Goal: Information Seeking & Learning: Check status

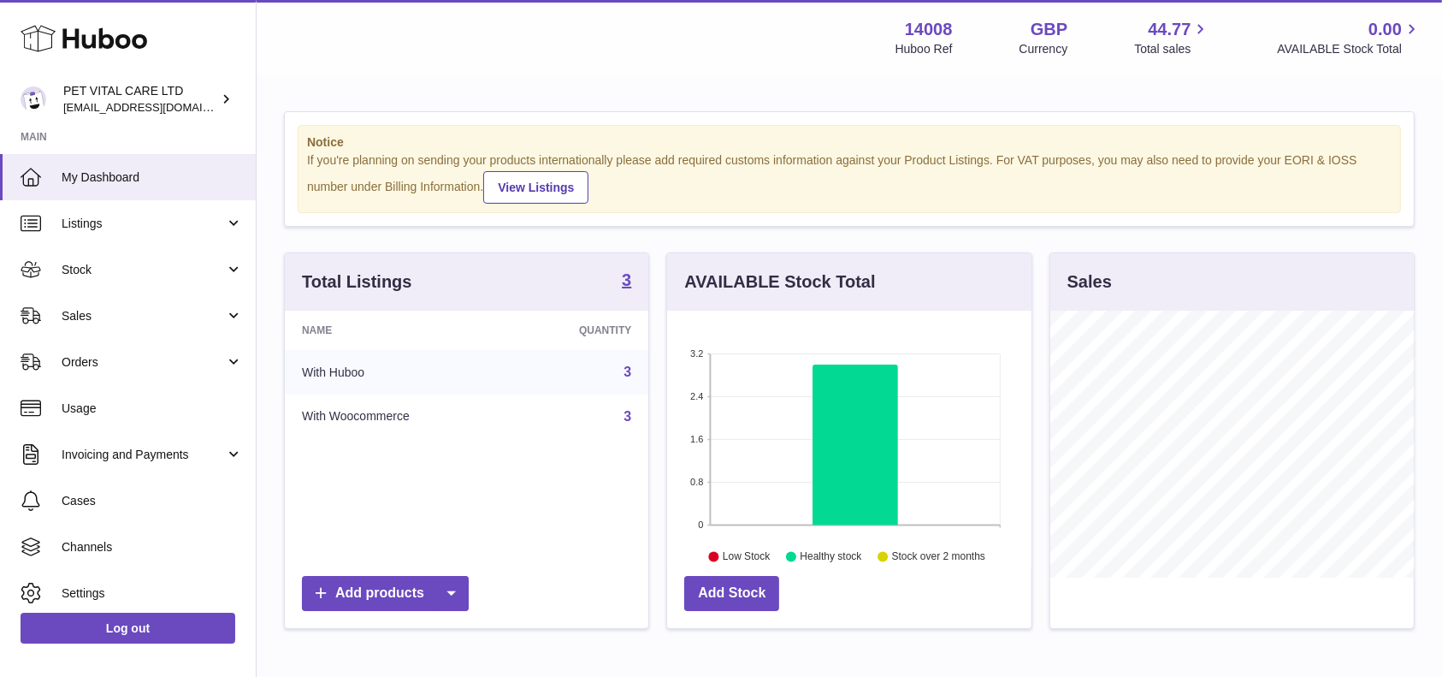
scroll to position [267, 363]
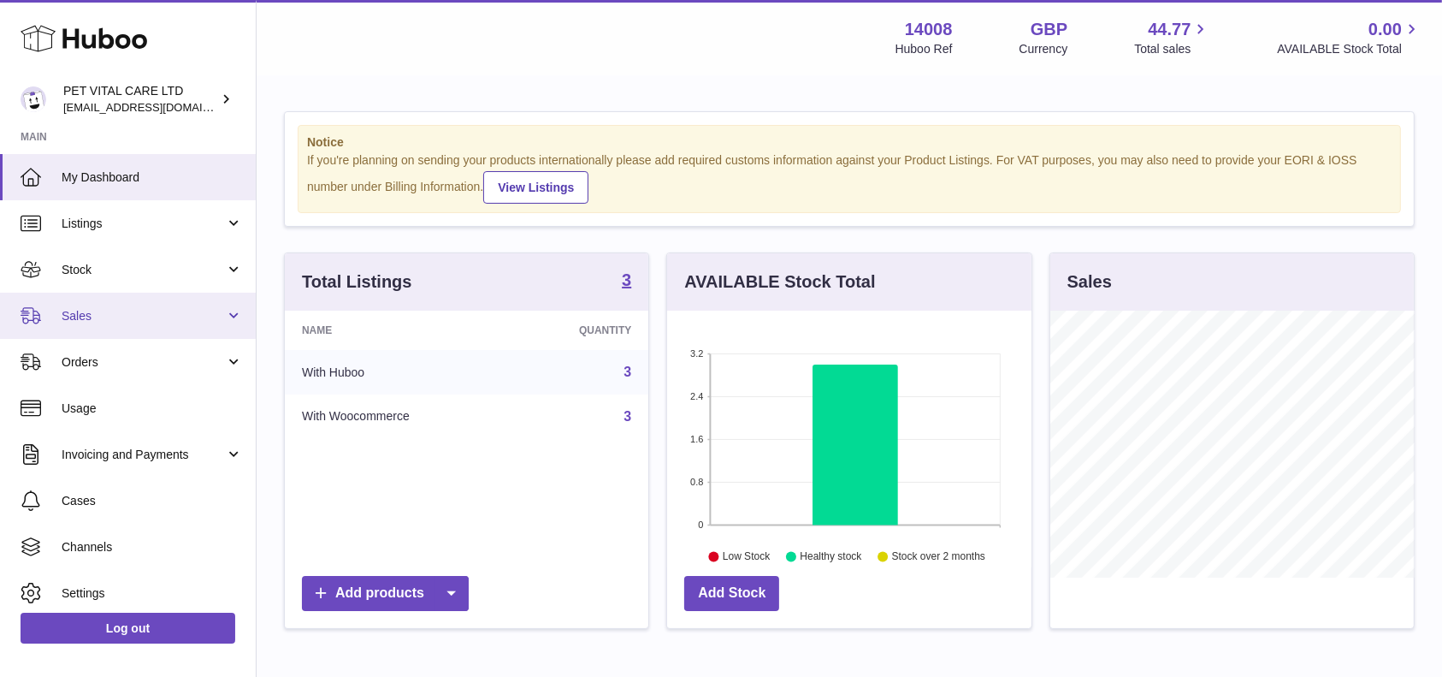
click at [103, 321] on span "Sales" at bounding box center [143, 316] width 163 height 16
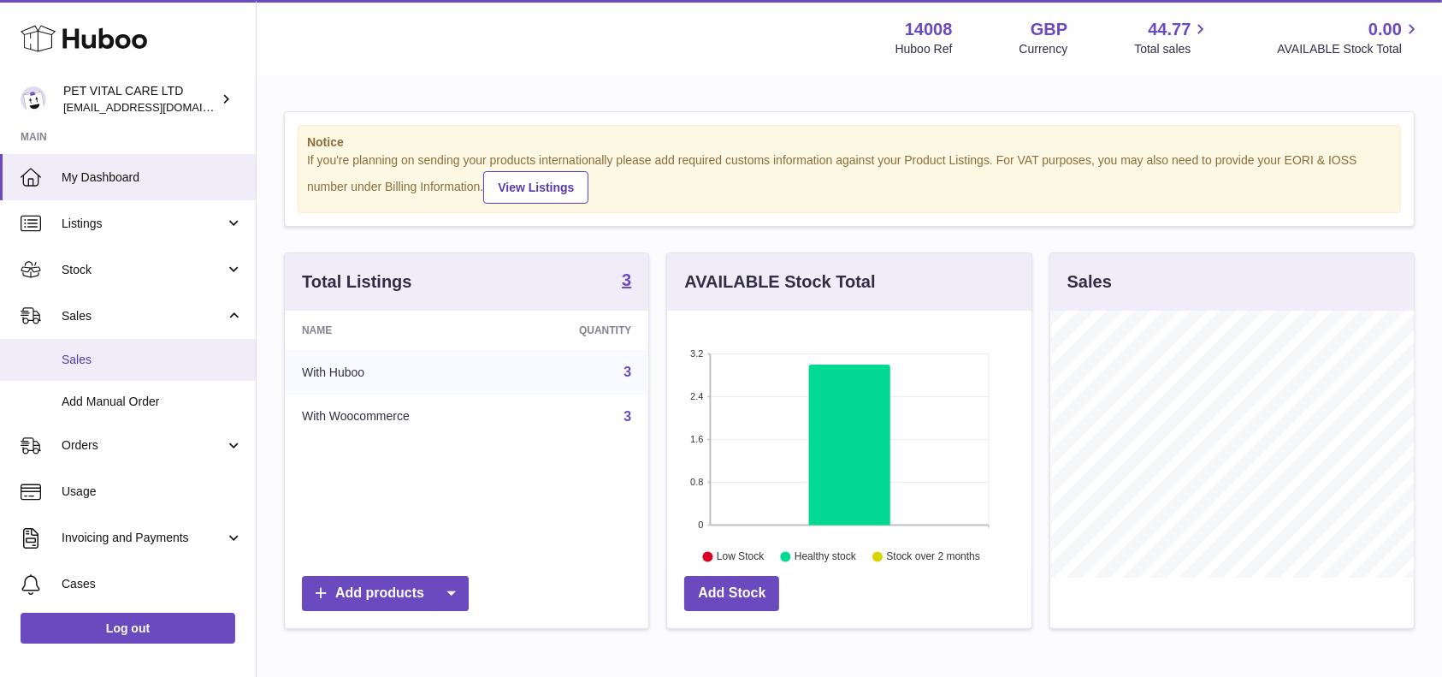
click at [90, 371] on link "Sales" at bounding box center [128, 360] width 256 height 42
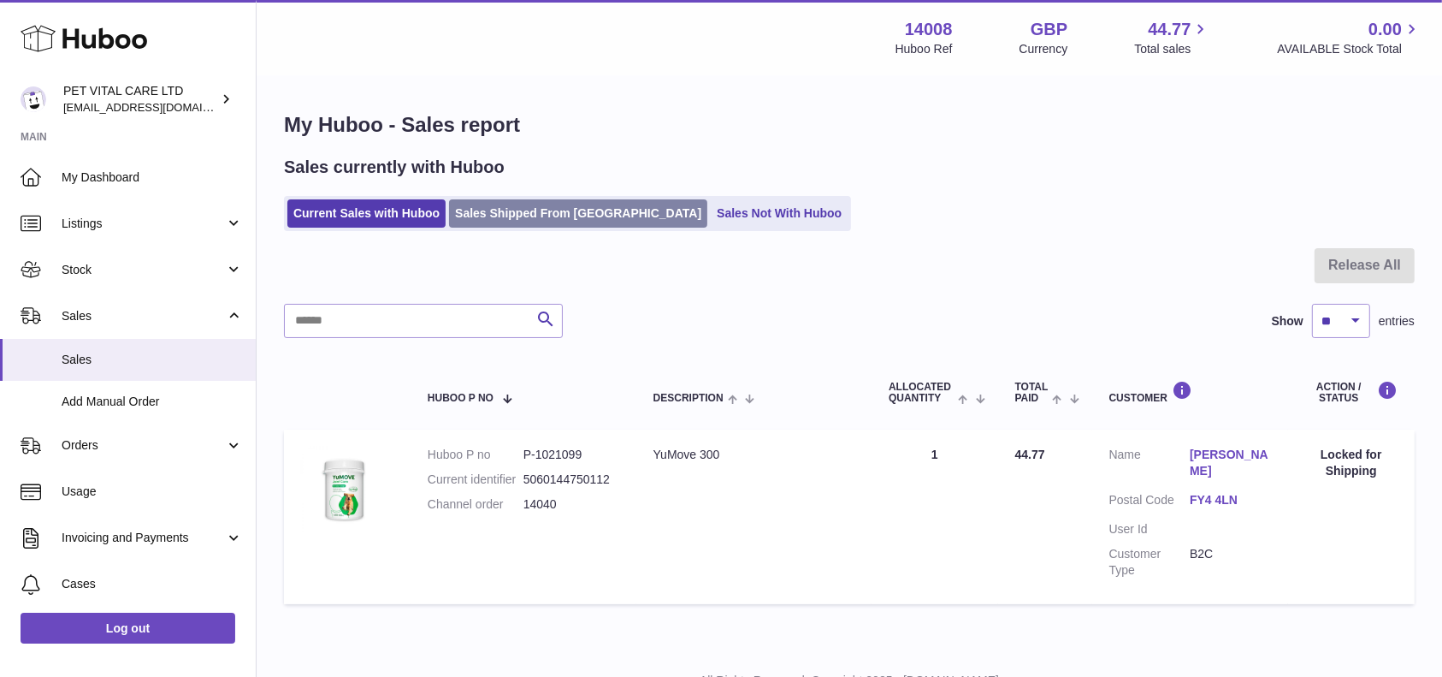
click at [523, 209] on link "Sales Shipped From [GEOGRAPHIC_DATA]" at bounding box center [578, 213] width 258 height 28
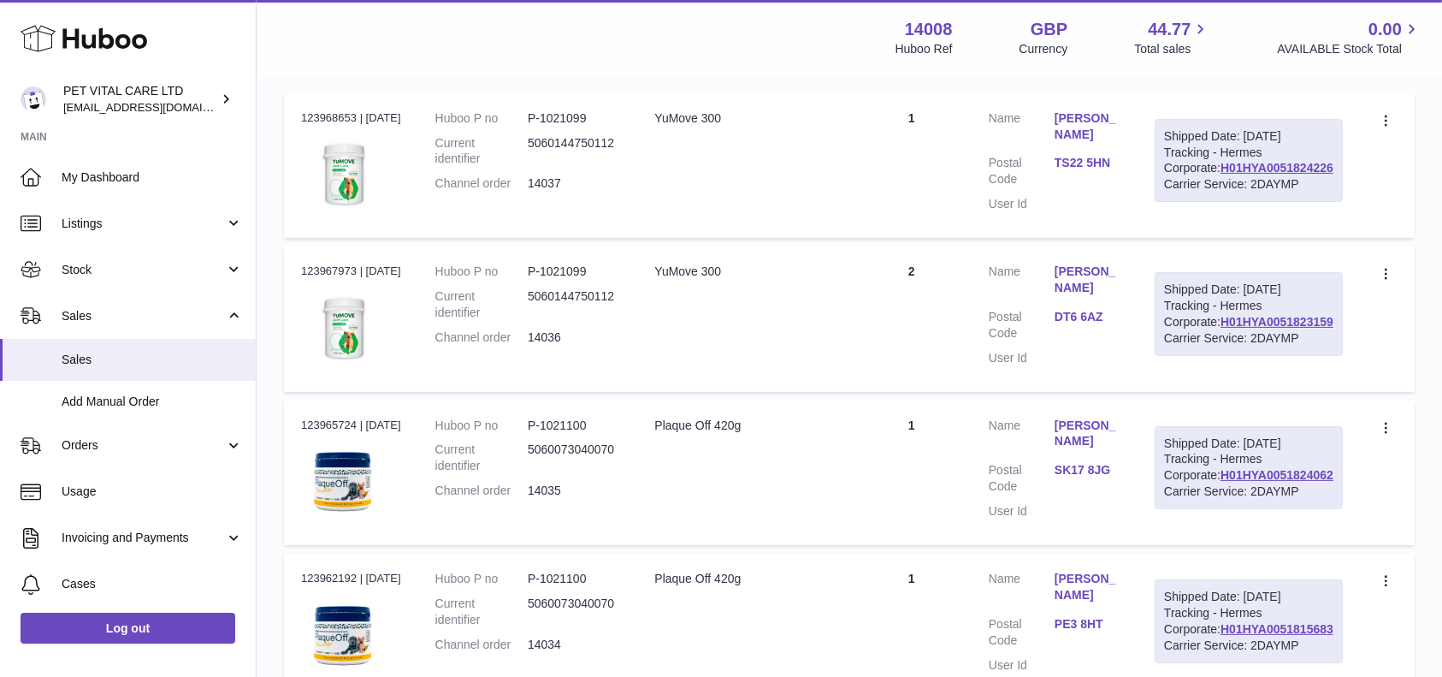
scroll to position [342, 0]
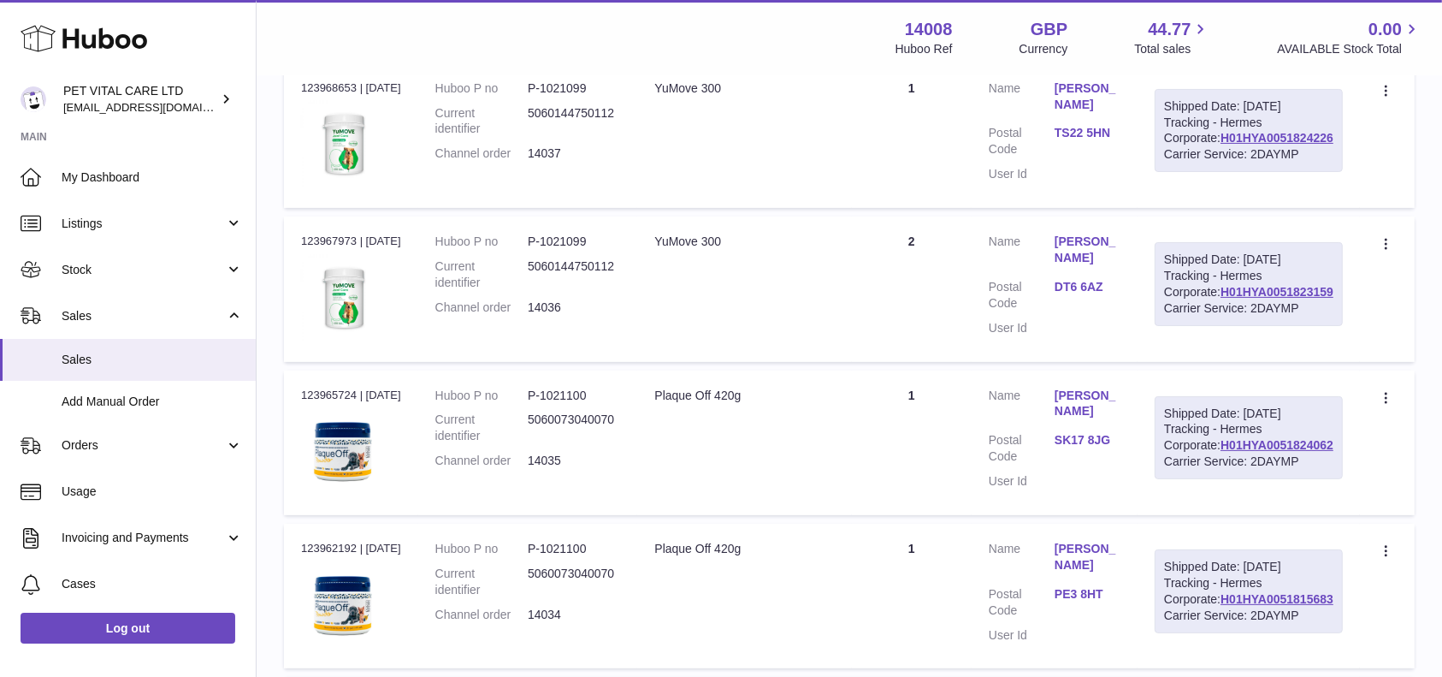
drag, startPoint x: 1338, startPoint y: 550, endPoint x: 1219, endPoint y: 556, distance: 119.0
click at [1219, 480] on div "Shipped Date: 2nd Sep 2025 Tracking - Hermes Corporate: H01HYA0051824062 Carrie…" at bounding box center [1249, 438] width 188 height 84
copy link "H01HYA0051824062"
drag, startPoint x: 1318, startPoint y: 359, endPoint x: 1214, endPoint y: 363, distance: 104.4
click at [1214, 326] on div "Shipped Date: 2nd Sep 2025 Tracking - Hermes Corporate: H01HYA0051823159 Carrie…" at bounding box center [1249, 284] width 188 height 84
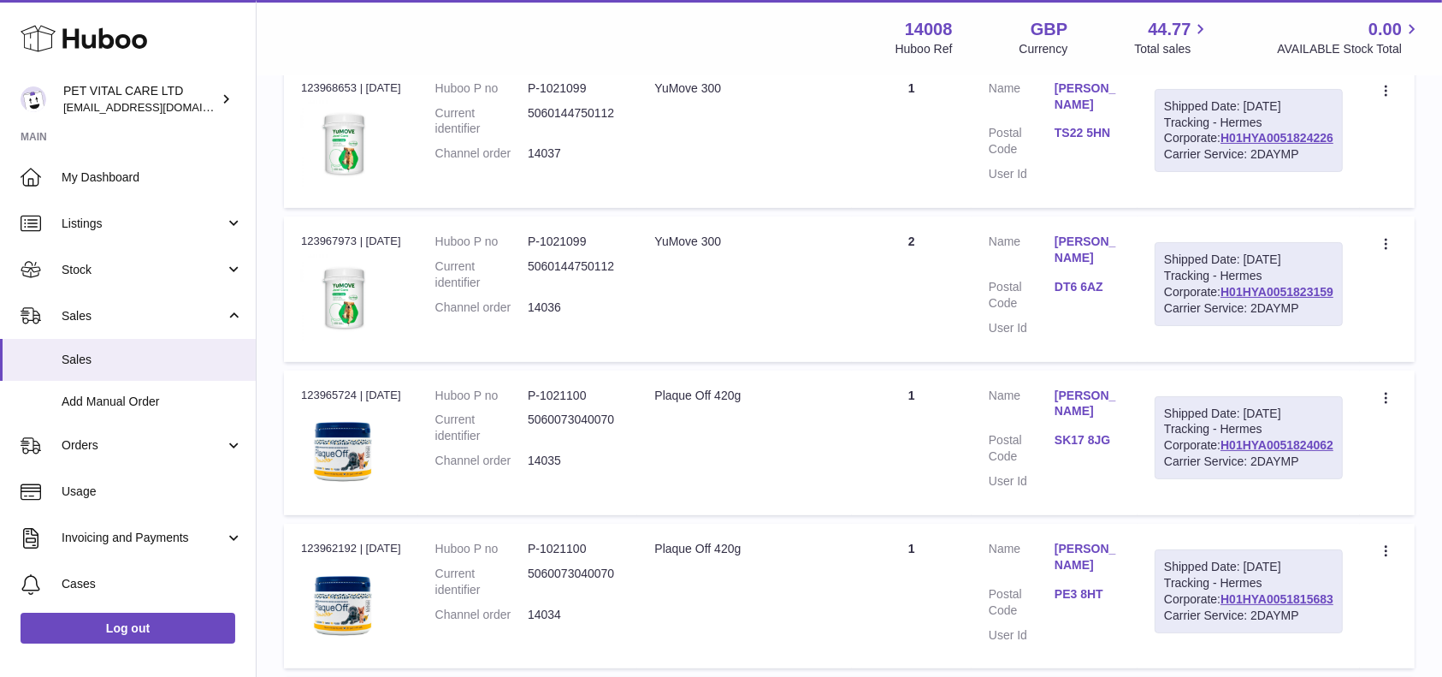
copy link "H01HYA0051823159"
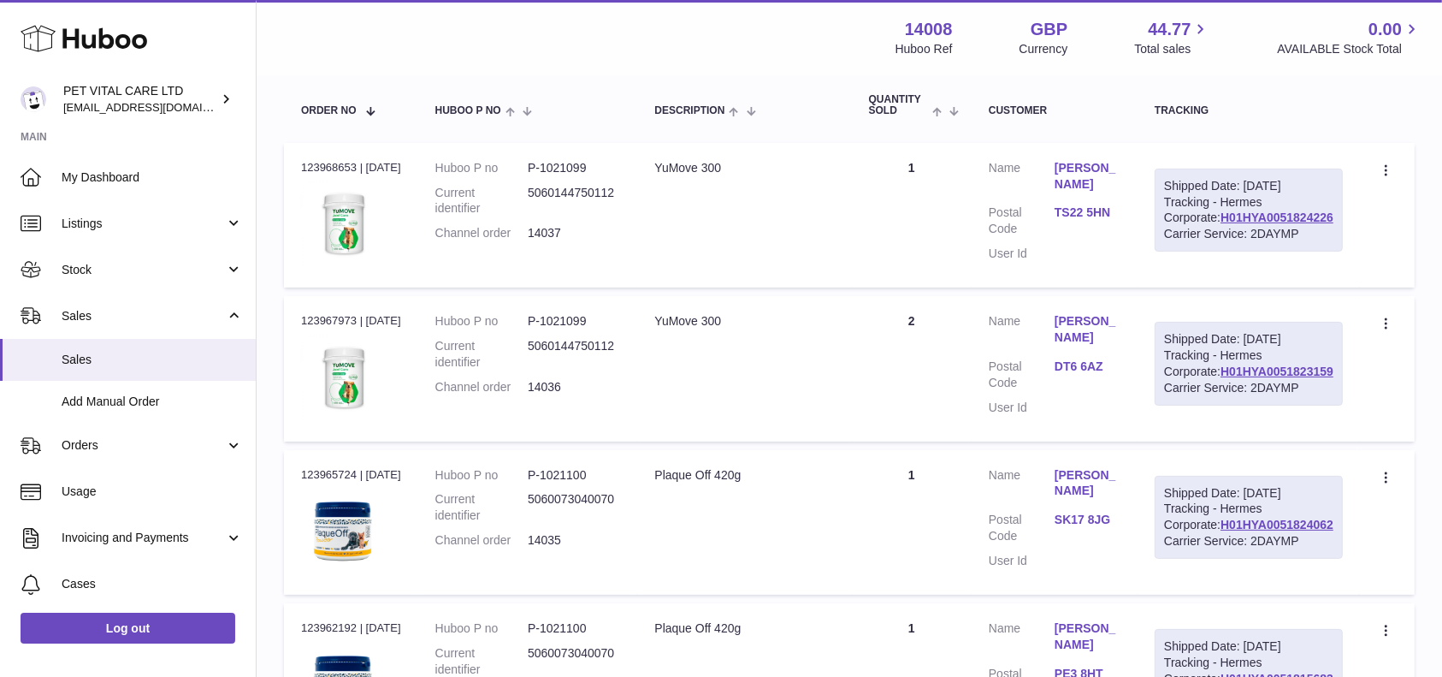
scroll to position [228, 0]
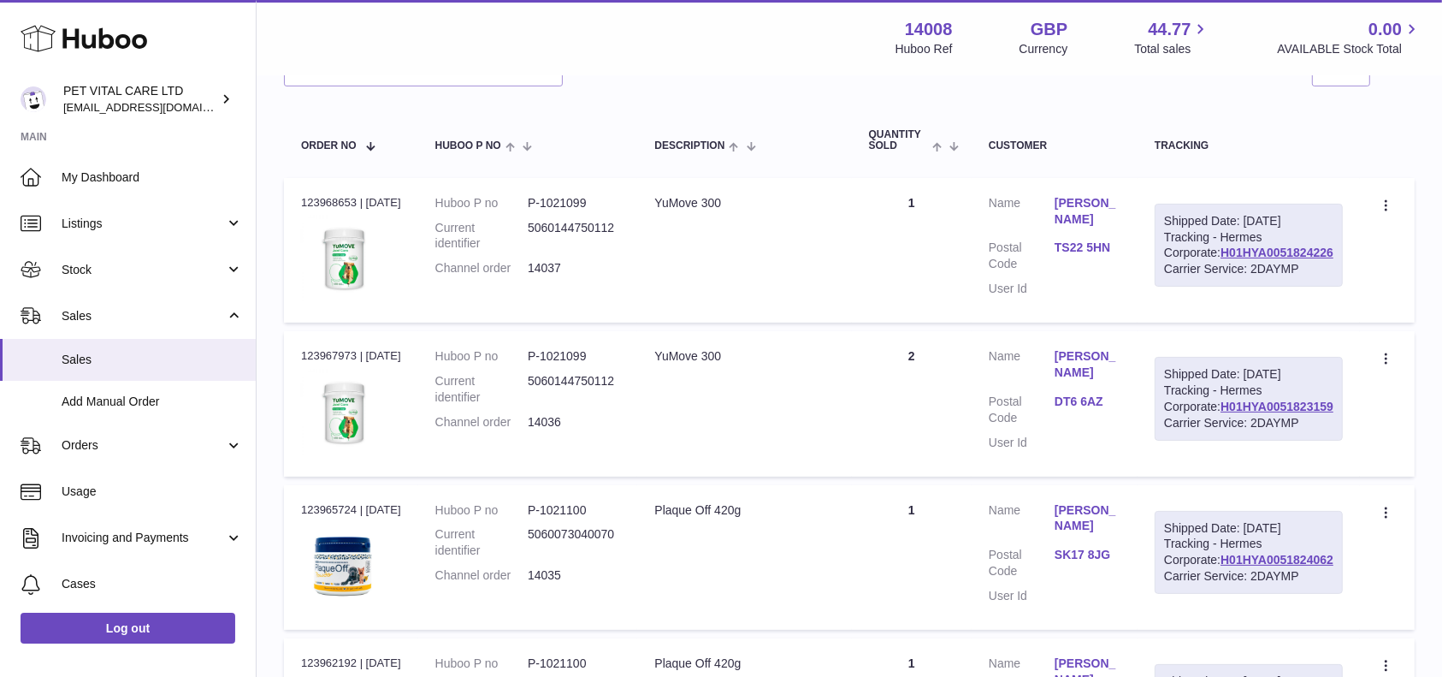
drag, startPoint x: 1340, startPoint y: 280, endPoint x: 1215, endPoint y: 282, distance: 125.8
click at [1215, 282] on div "Shipped Date: 2nd Sep 2025 Tracking - Hermes Corporate: H01HYA0051824226 Carrie…" at bounding box center [1249, 246] width 188 height 84
copy link "H01HYA0051824226"
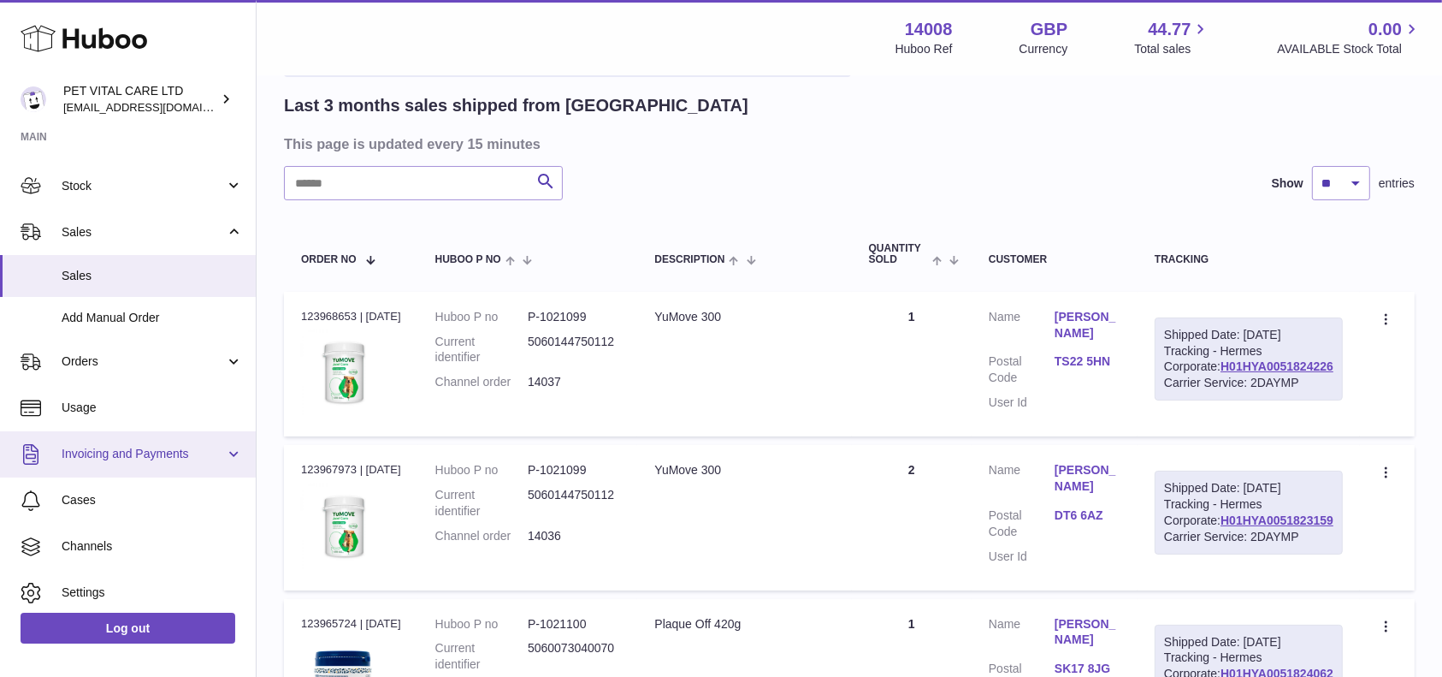
scroll to position [114, 0]
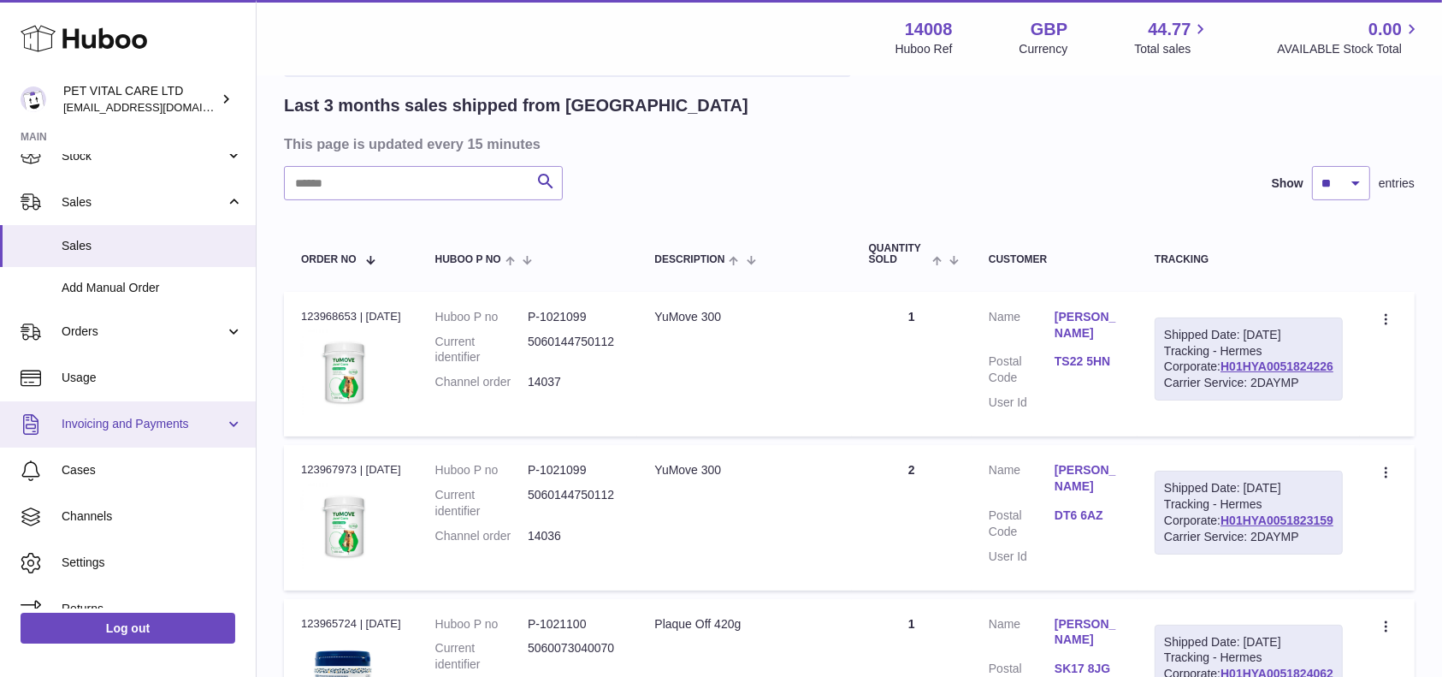
click at [103, 428] on span "Invoicing and Payments" at bounding box center [143, 424] width 163 height 16
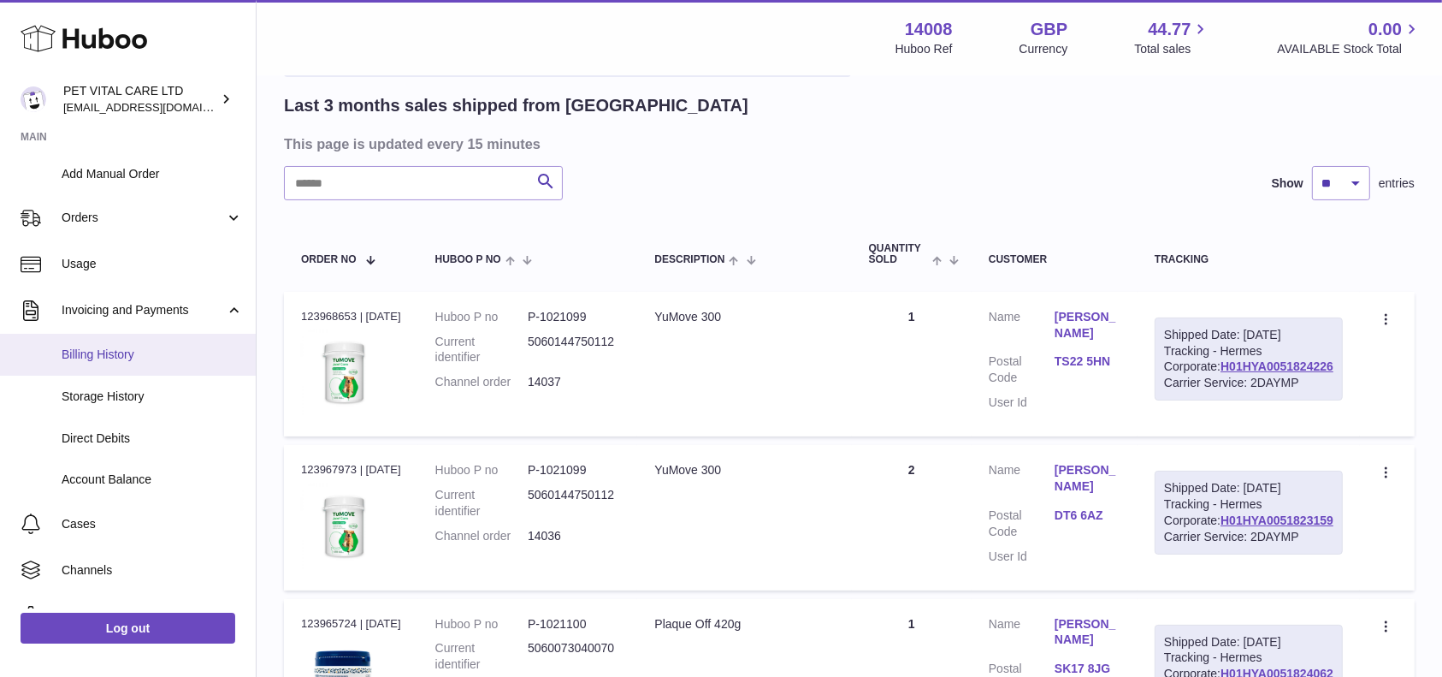
click at [84, 347] on span "Billing History" at bounding box center [152, 354] width 181 height 16
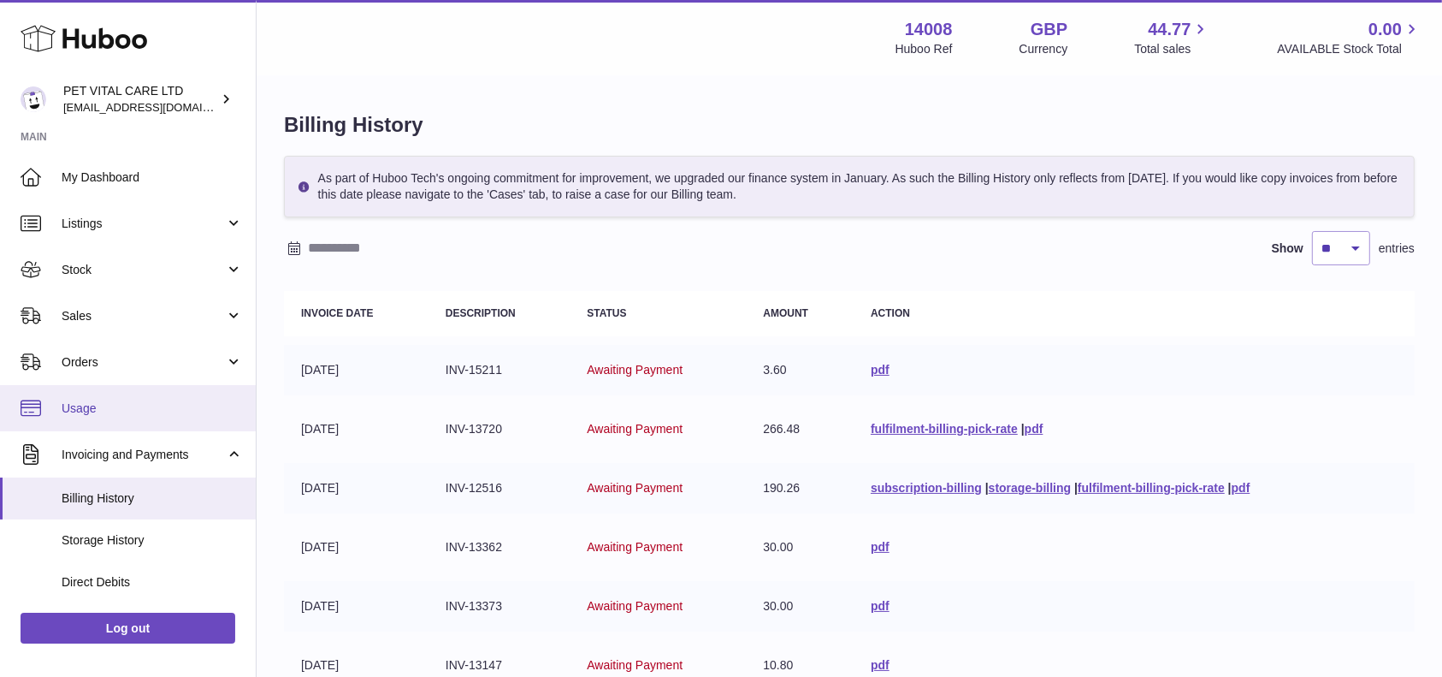
click at [103, 400] on span "Usage" at bounding box center [152, 408] width 181 height 16
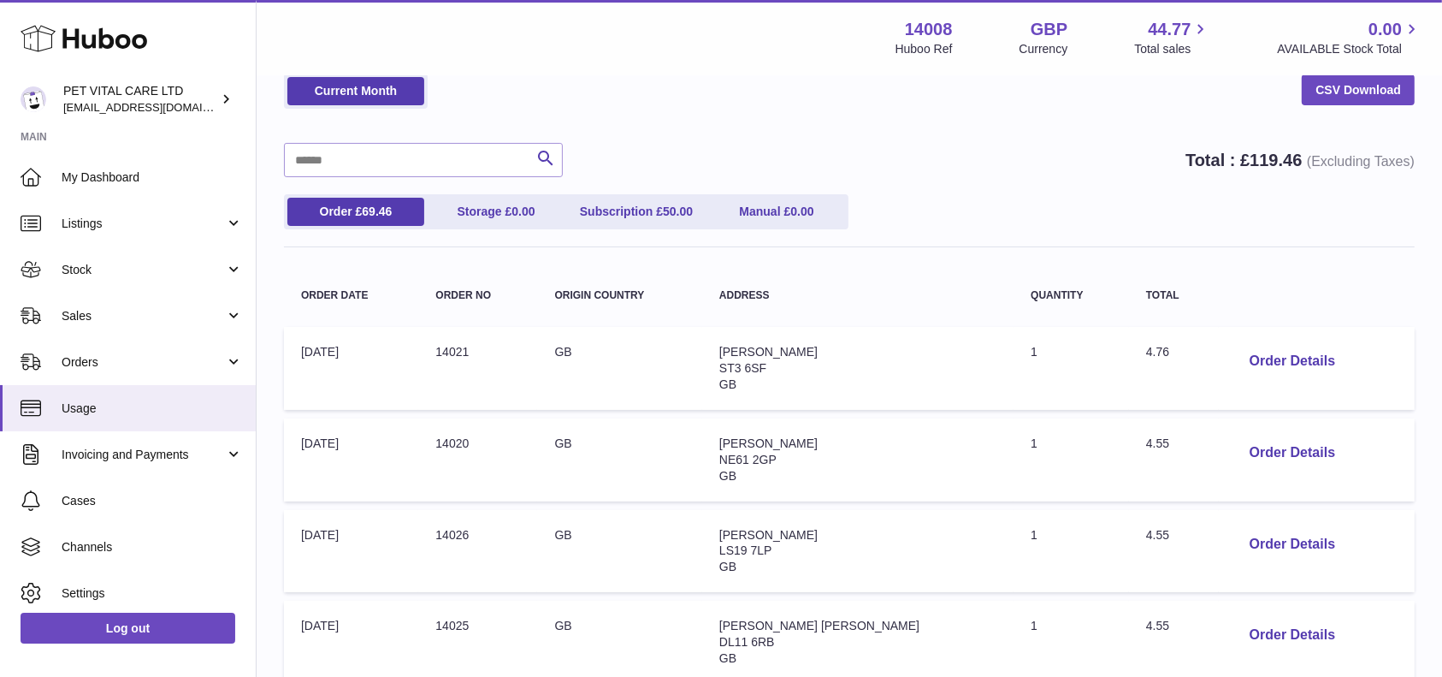
scroll to position [114, 0]
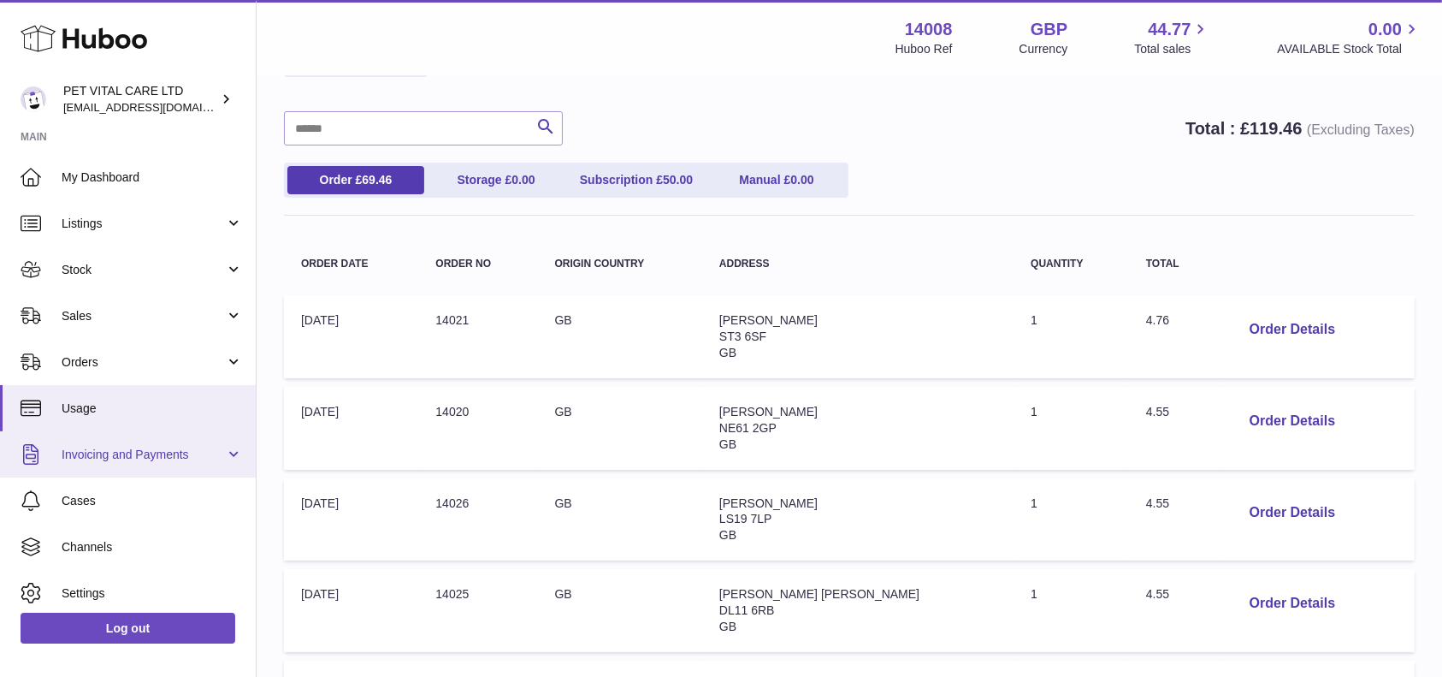
click at [209, 459] on span "Invoicing and Payments" at bounding box center [143, 454] width 163 height 16
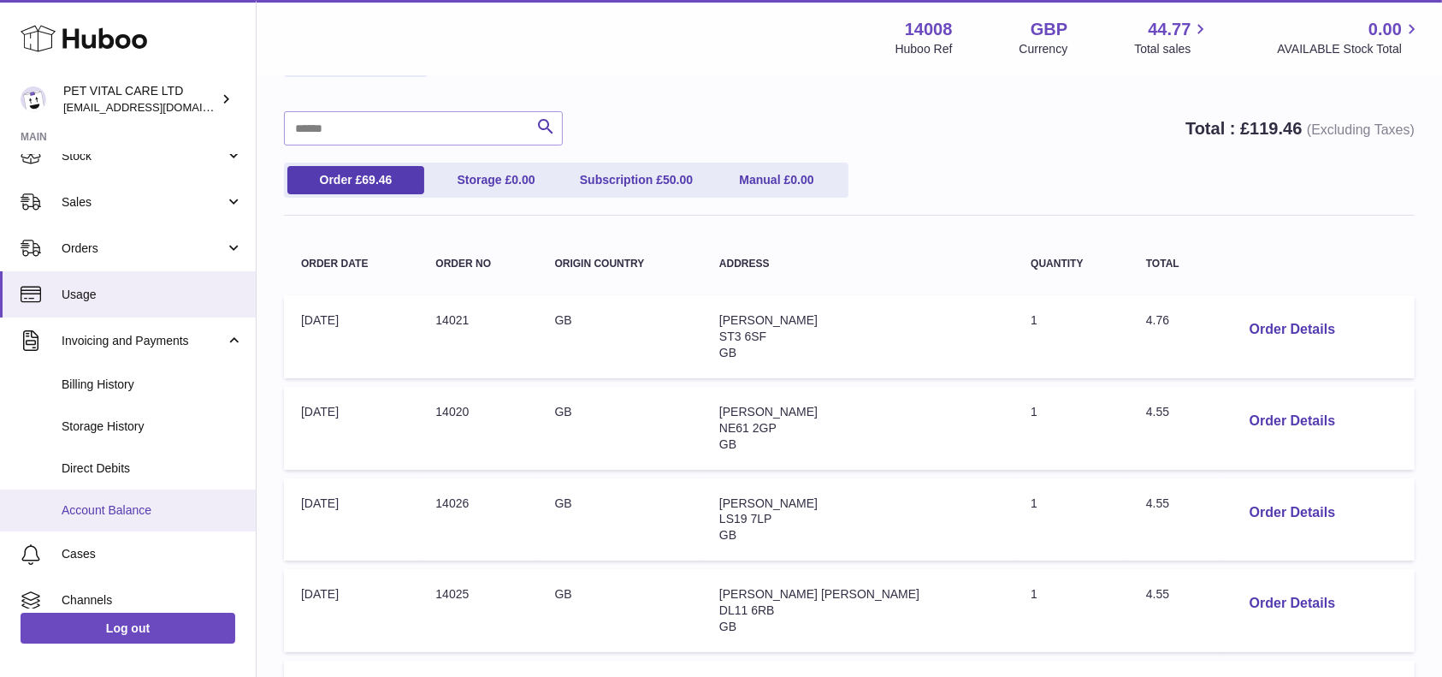
click at [108, 502] on span "Account Balance" at bounding box center [152, 510] width 181 height 16
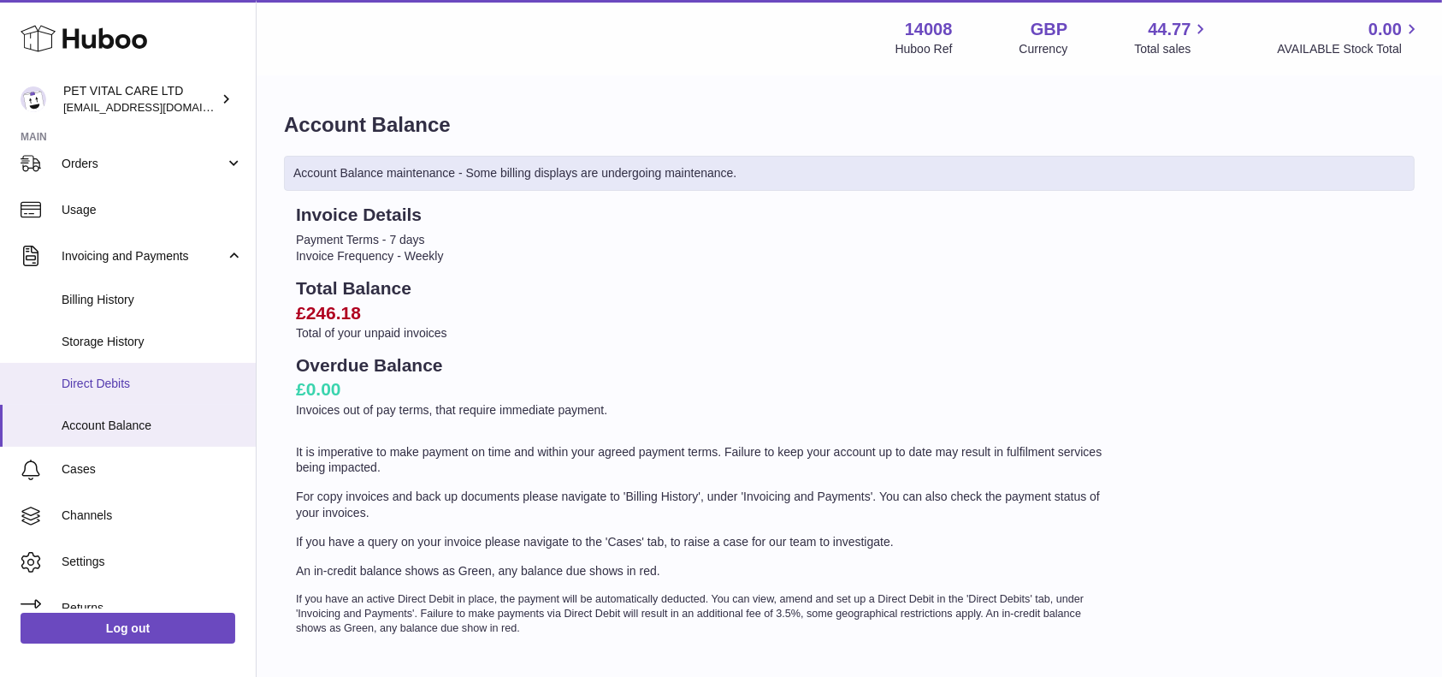
scroll to position [220, 0]
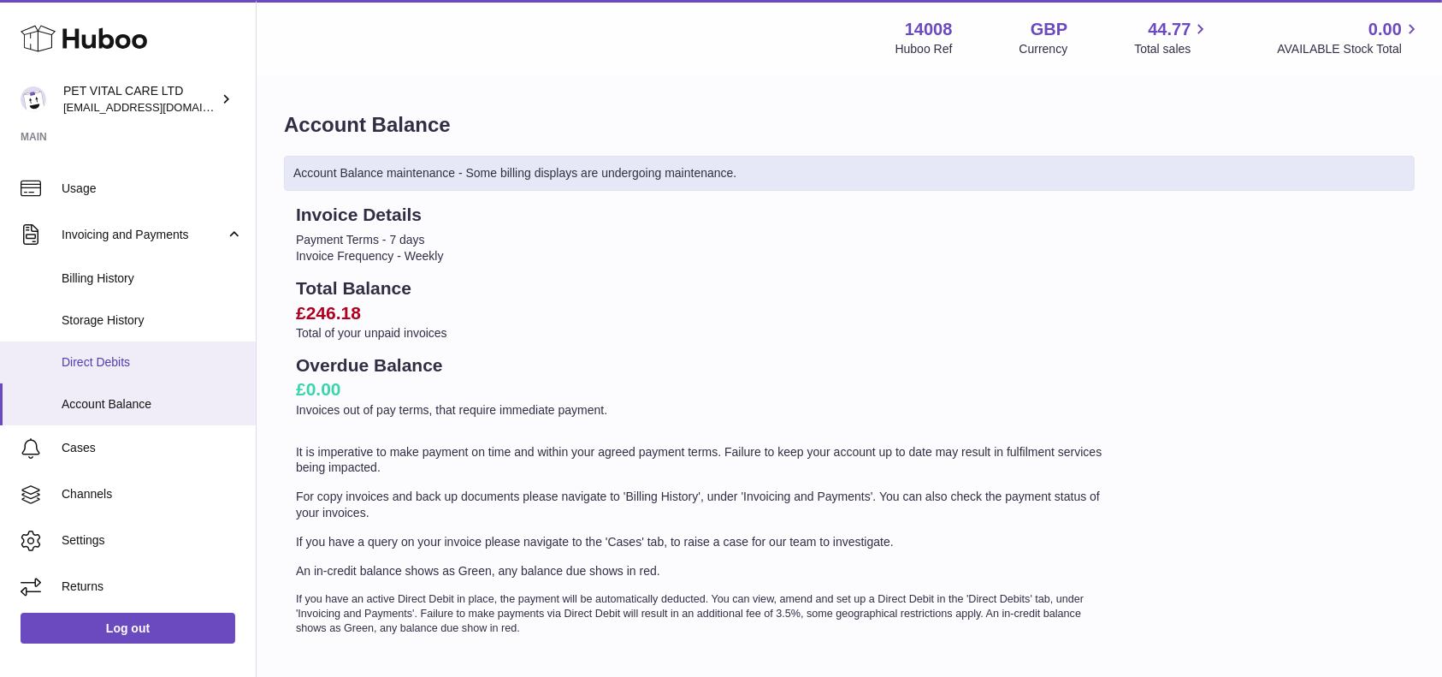
click at [117, 359] on span "Direct Debits" at bounding box center [152, 362] width 181 height 16
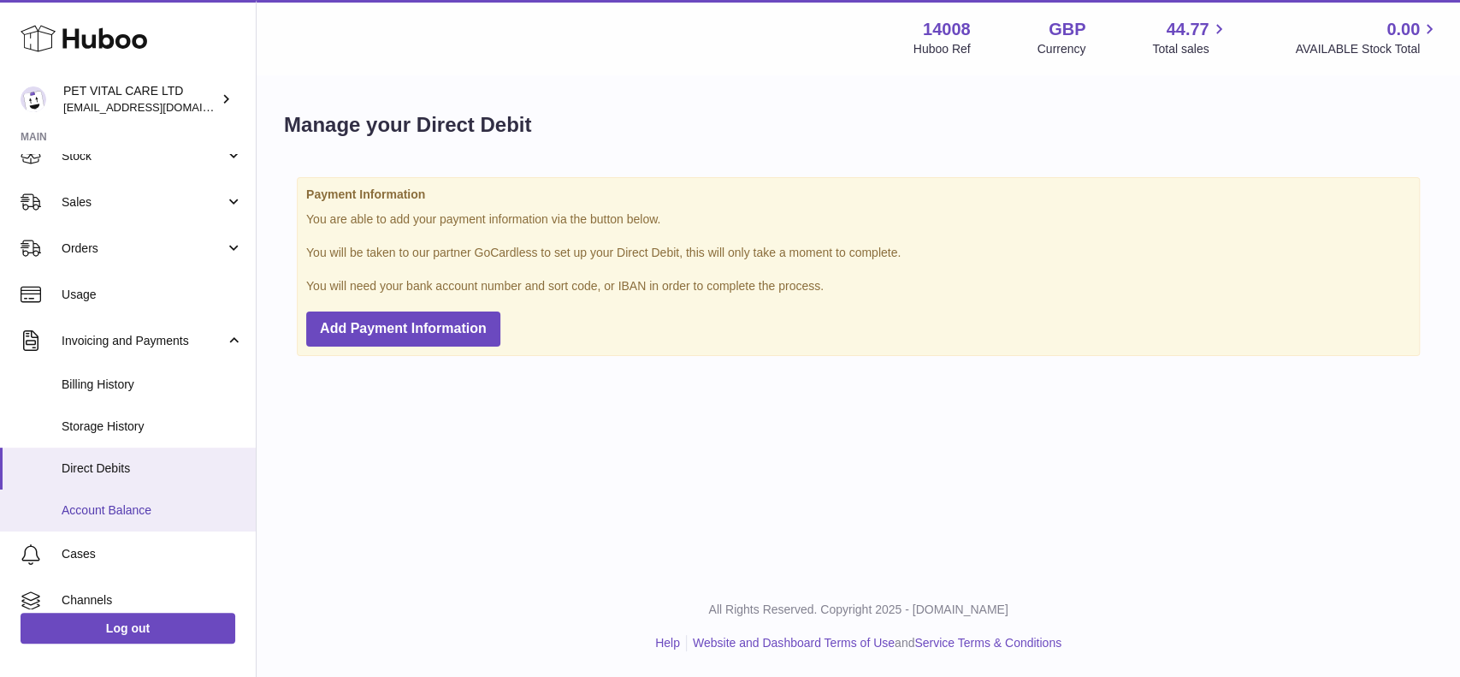
scroll to position [220, 0]
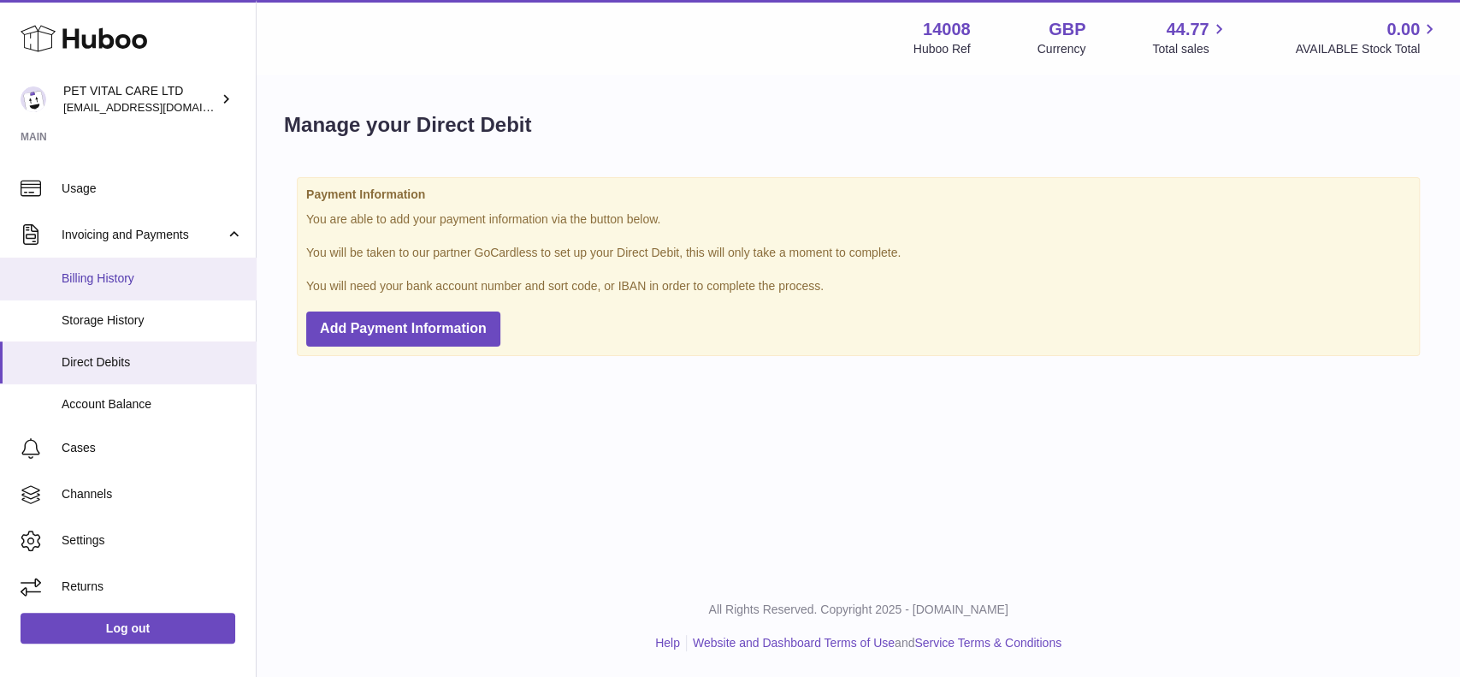
click at [106, 281] on span "Billing History" at bounding box center [152, 278] width 181 height 16
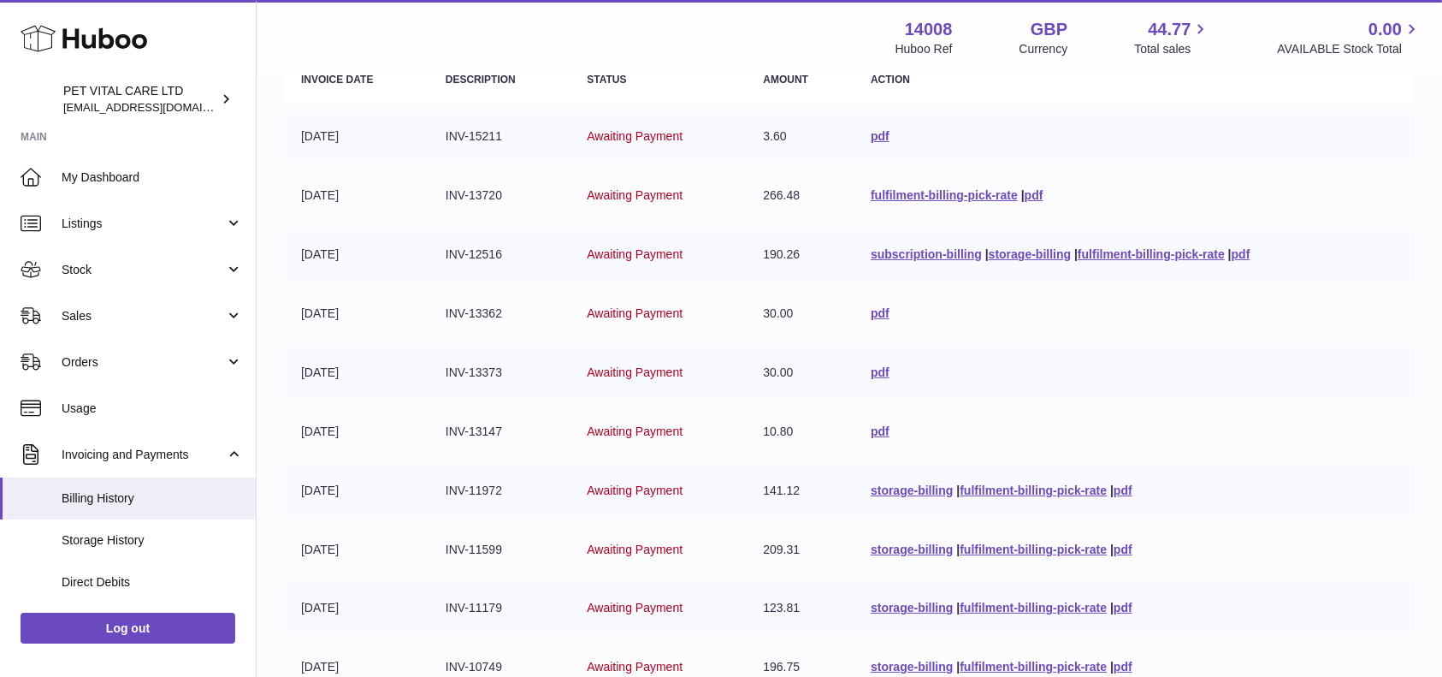
scroll to position [433, 0]
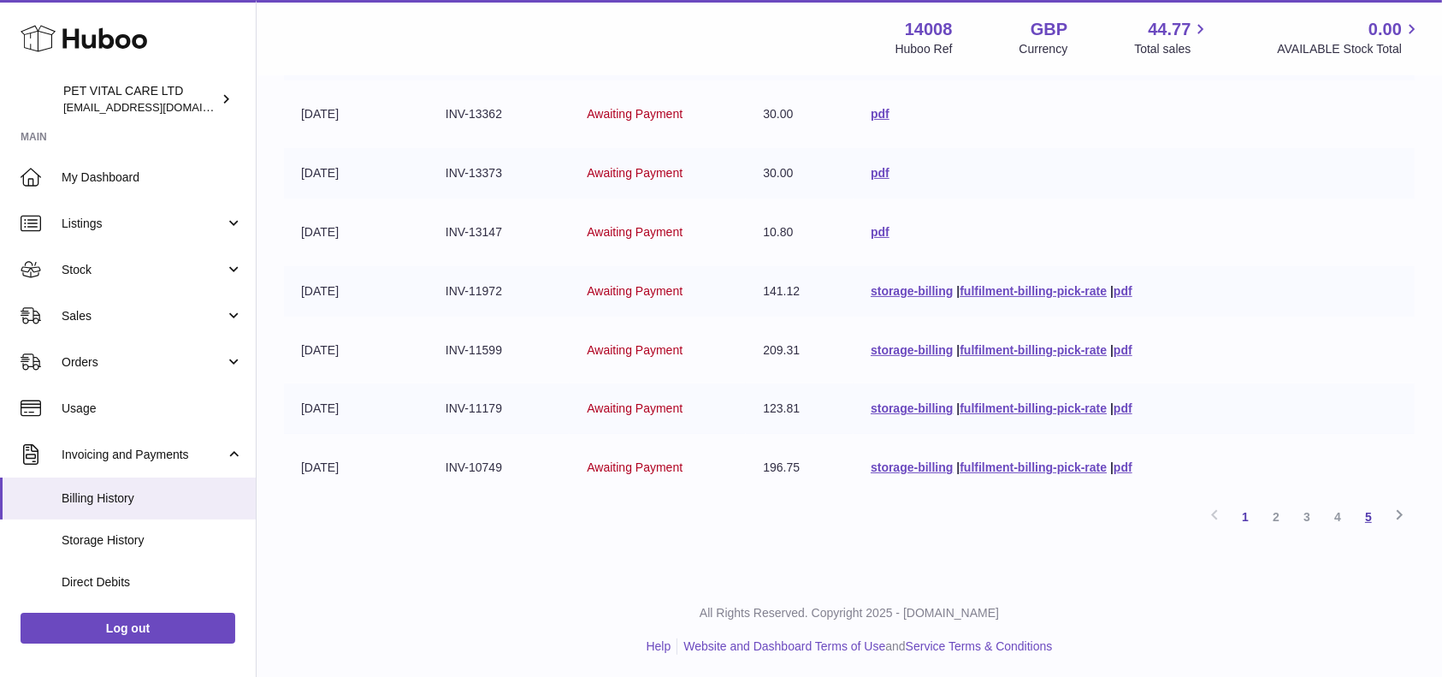
click at [1367, 515] on link "5" at bounding box center [1368, 516] width 31 height 31
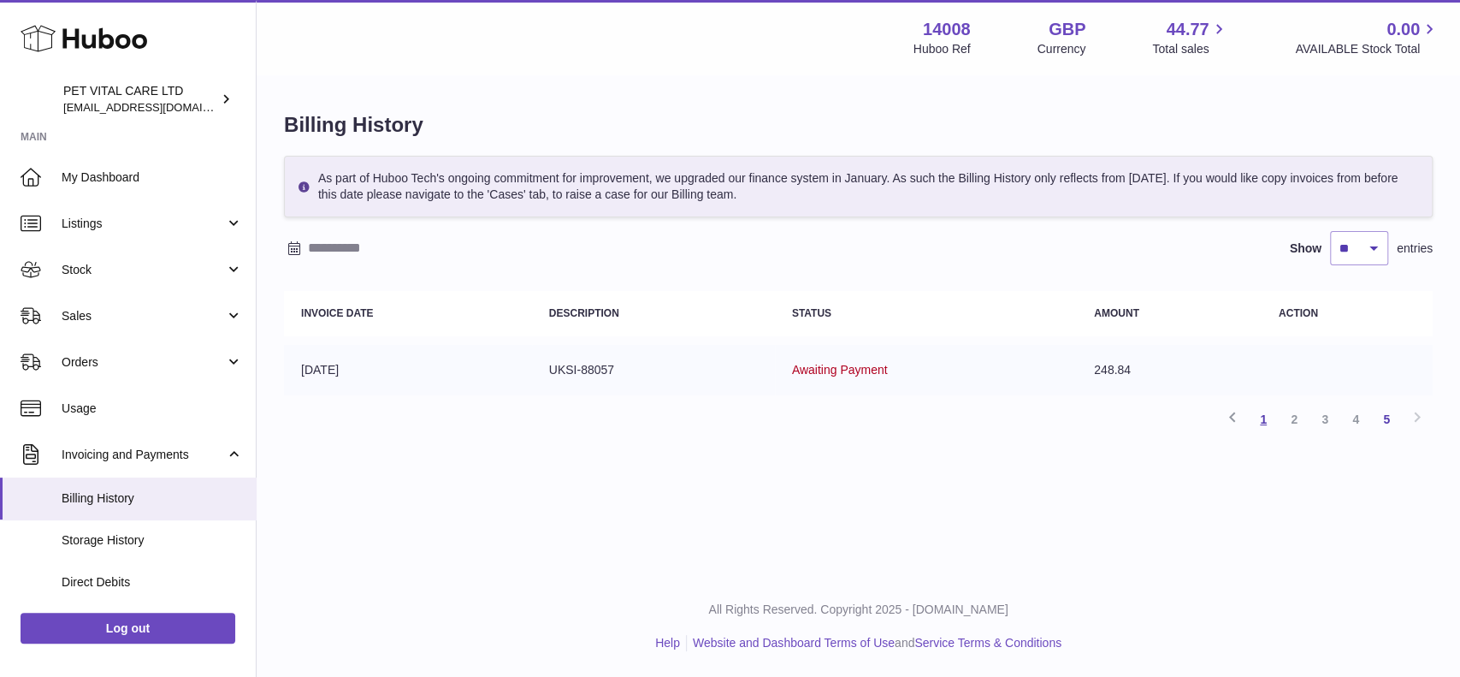
click at [1256, 414] on link "1" at bounding box center [1263, 419] width 31 height 31
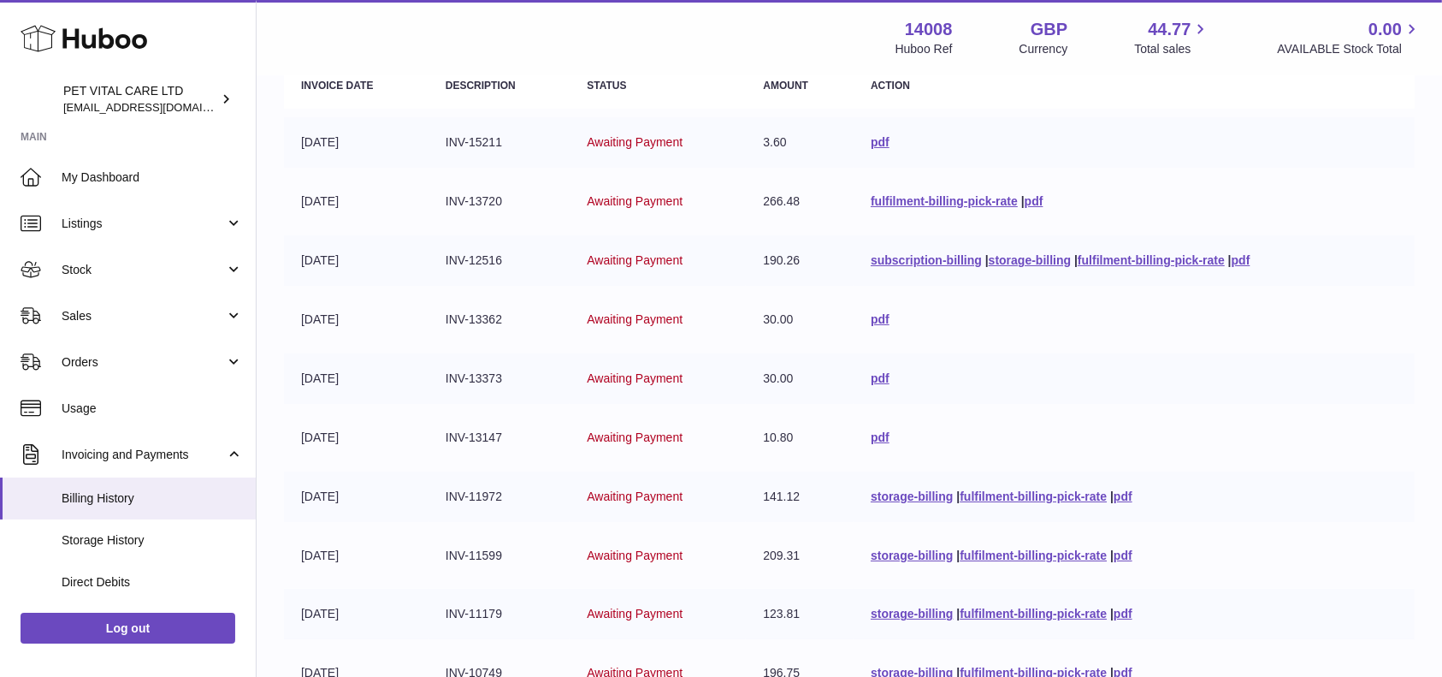
scroll to position [342, 0]
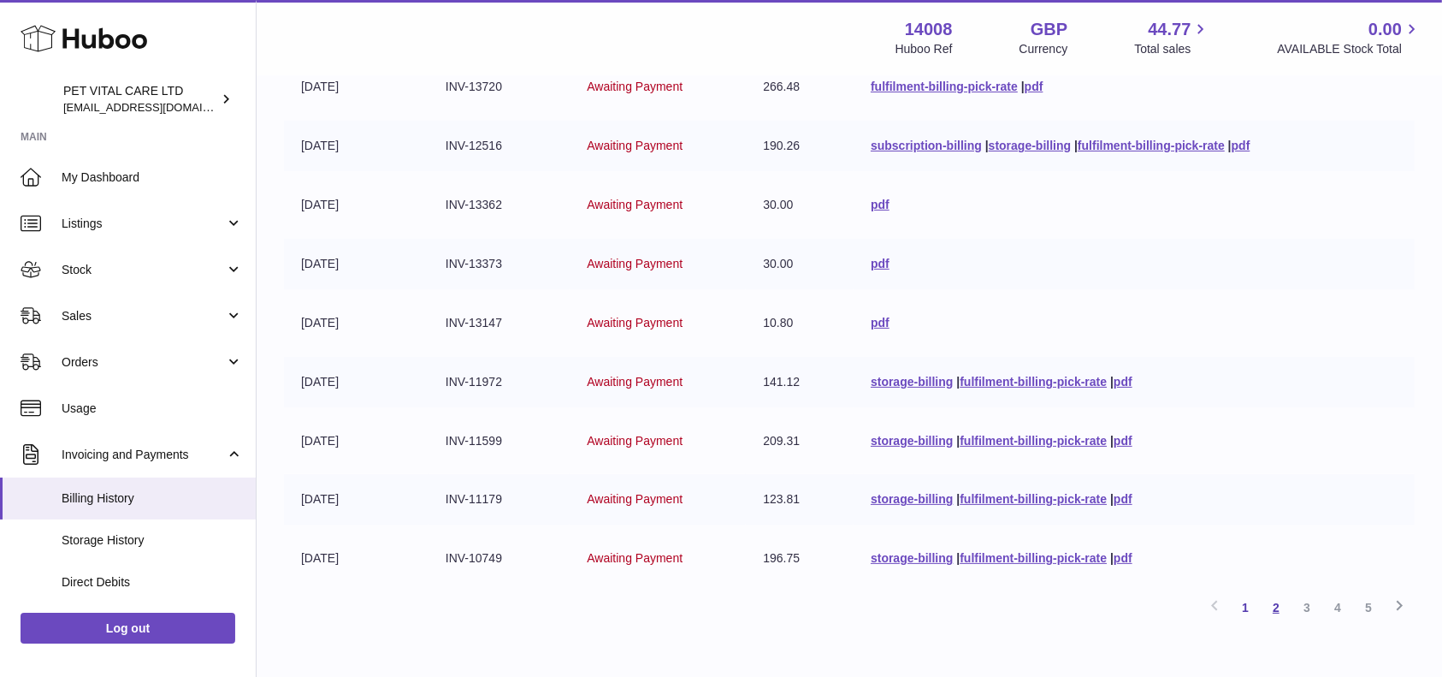
click at [1280, 600] on link "2" at bounding box center [1276, 607] width 31 height 31
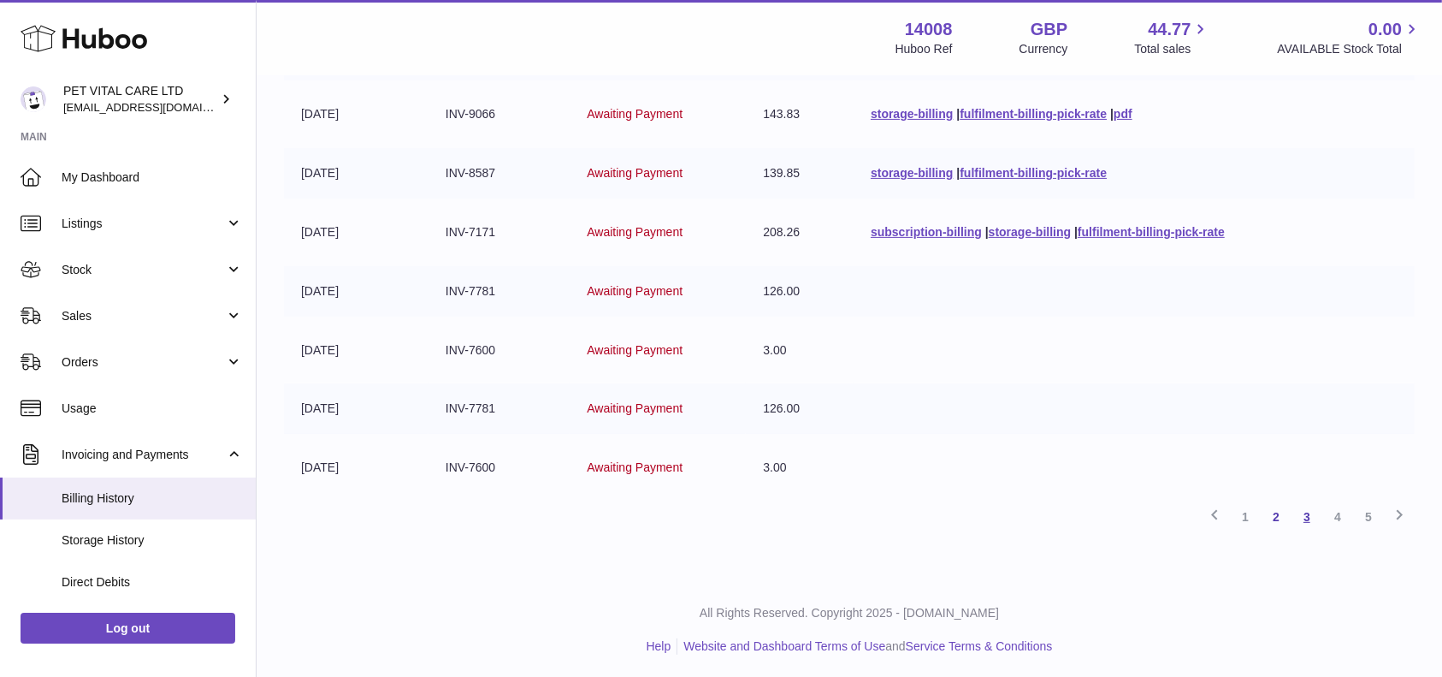
click at [1307, 517] on link "3" at bounding box center [1306, 516] width 31 height 31
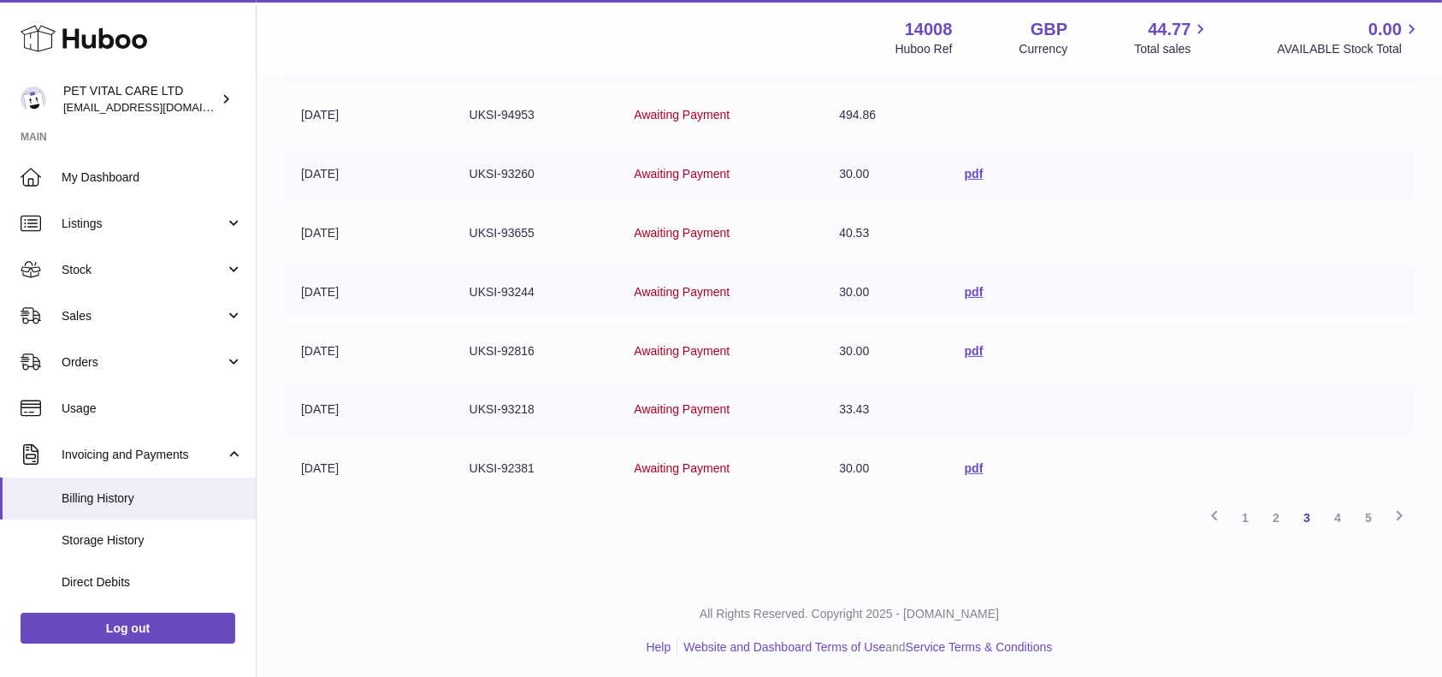
scroll to position [433, 0]
click at [1343, 518] on link "4" at bounding box center [1337, 516] width 31 height 31
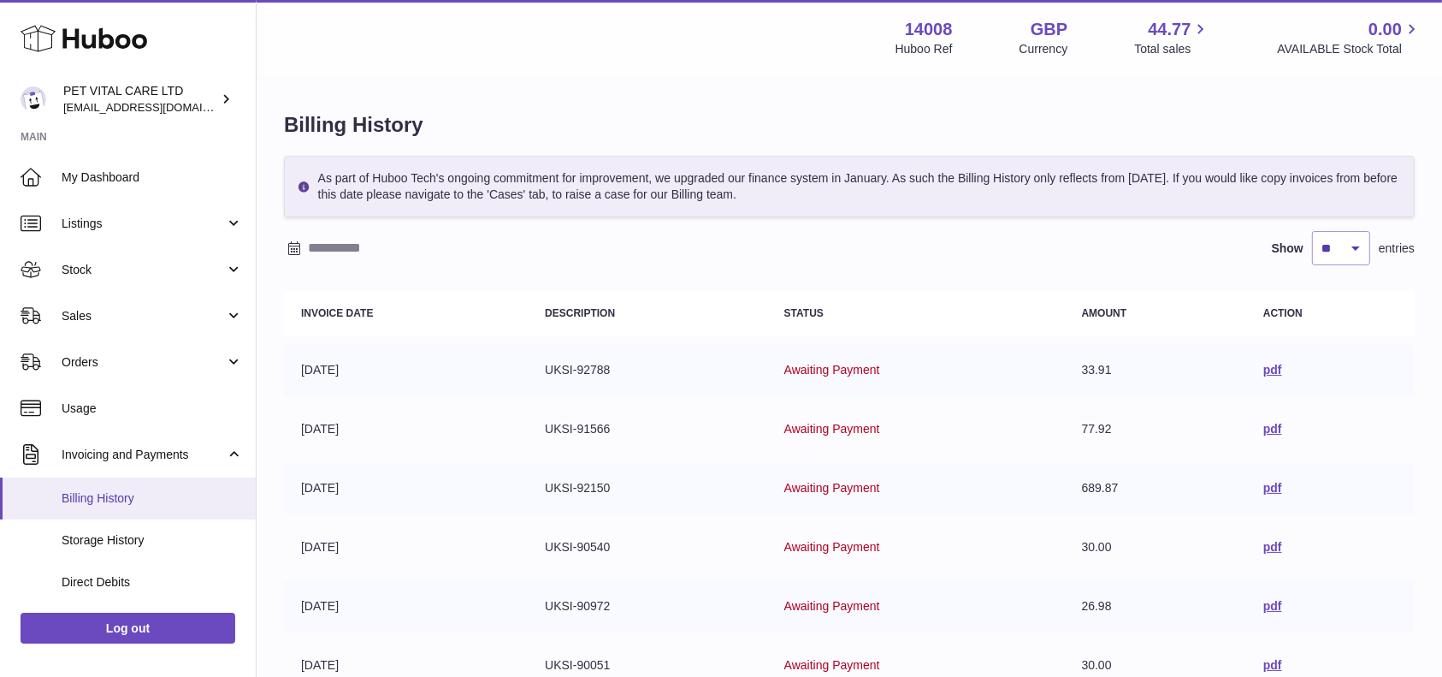
click at [128, 501] on span "Billing History" at bounding box center [152, 498] width 181 height 16
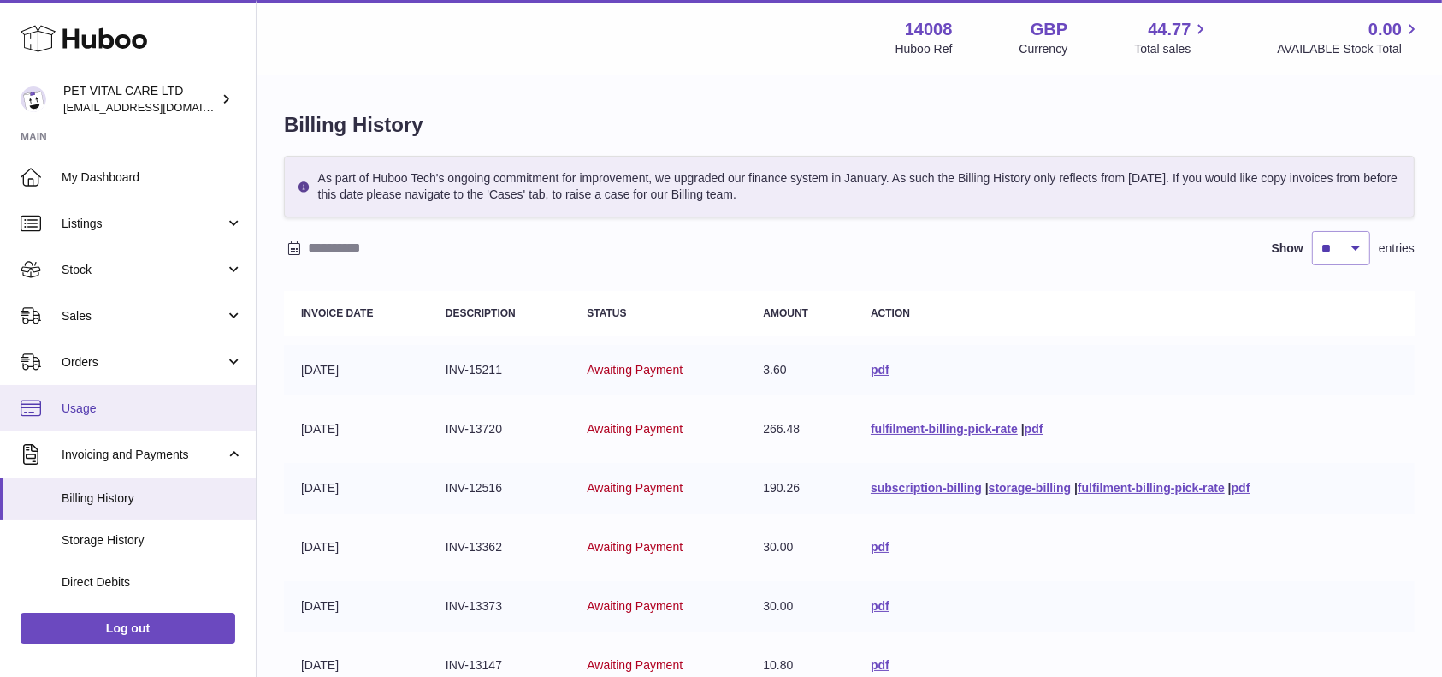
click at [124, 417] on link "Usage" at bounding box center [128, 408] width 256 height 46
